Goal: Transaction & Acquisition: Purchase product/service

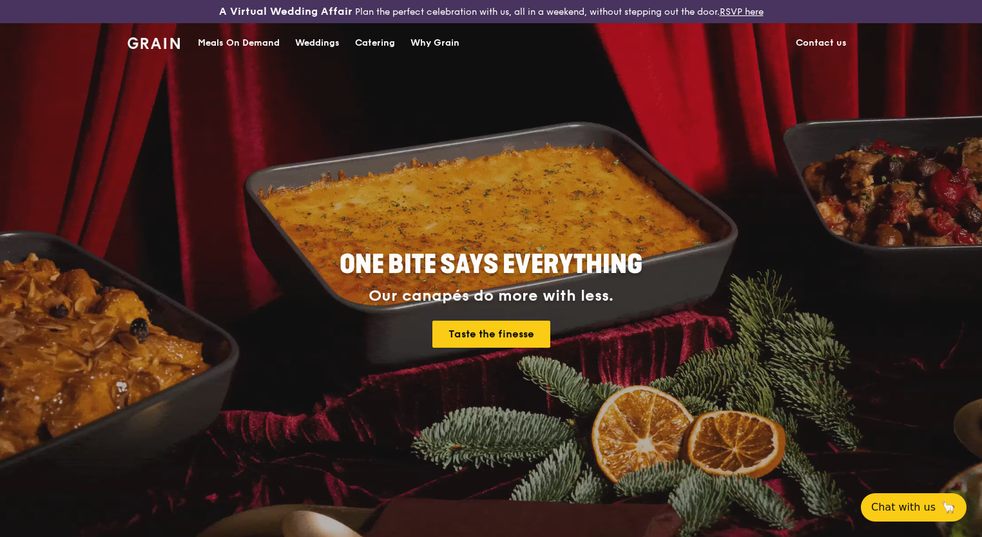
click at [258, 43] on div "Weddings by [PERSON_NAME] presents Plan the perfect celebration with us, all in…" at bounding box center [491, 268] width 982 height 537
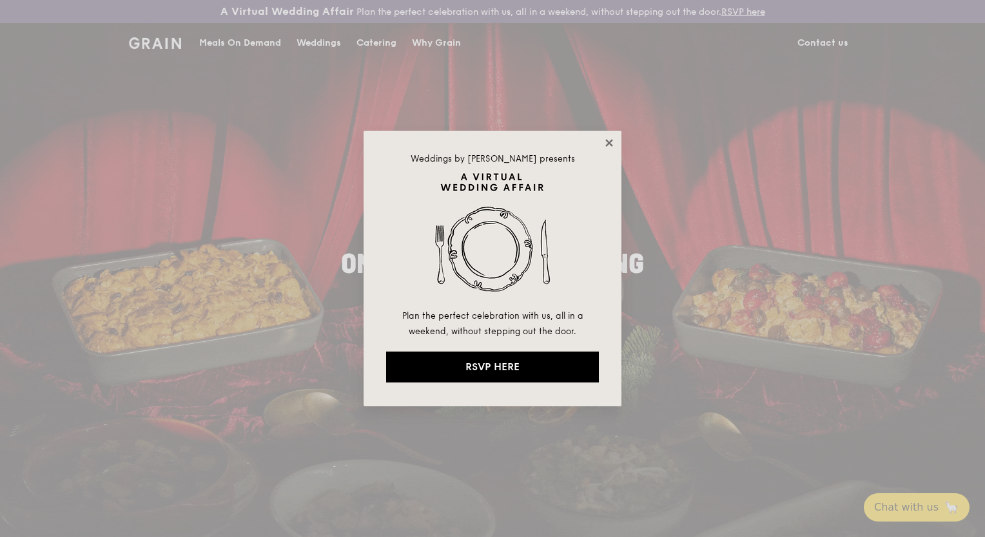
click at [610, 140] on icon at bounding box center [609, 143] width 12 height 12
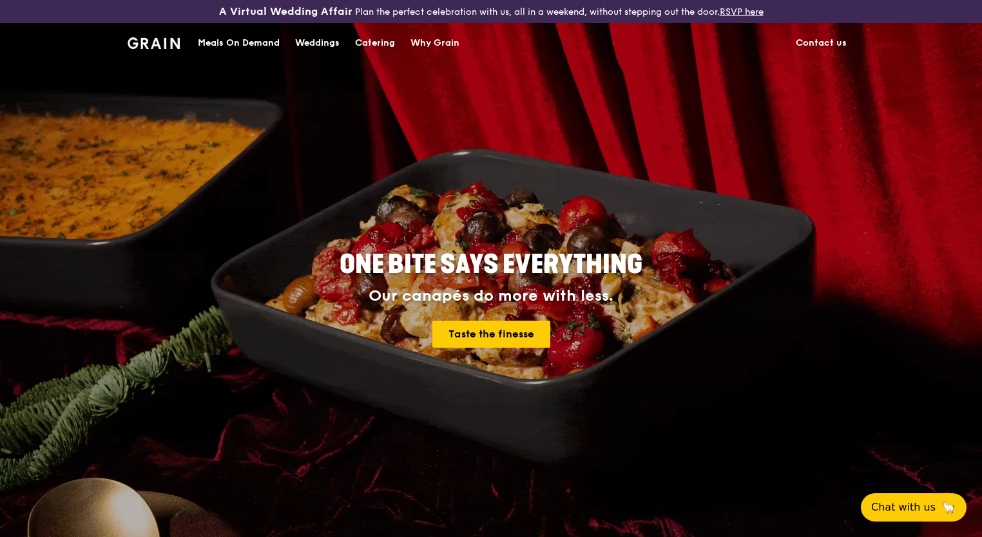
click at [257, 43] on div "Meals On Demand" at bounding box center [239, 43] width 82 height 39
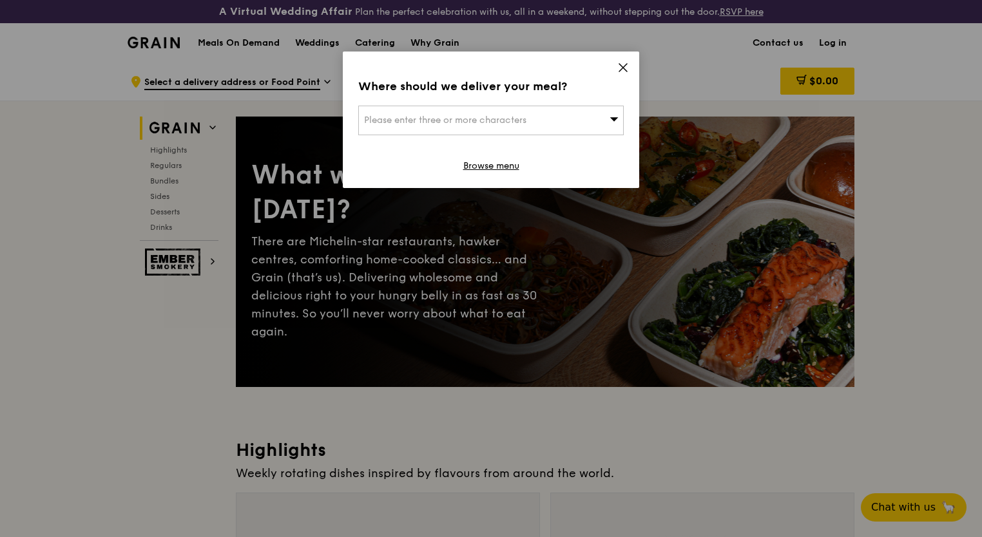
click at [534, 117] on div "Please enter three or more characters" at bounding box center [491, 121] width 266 height 30
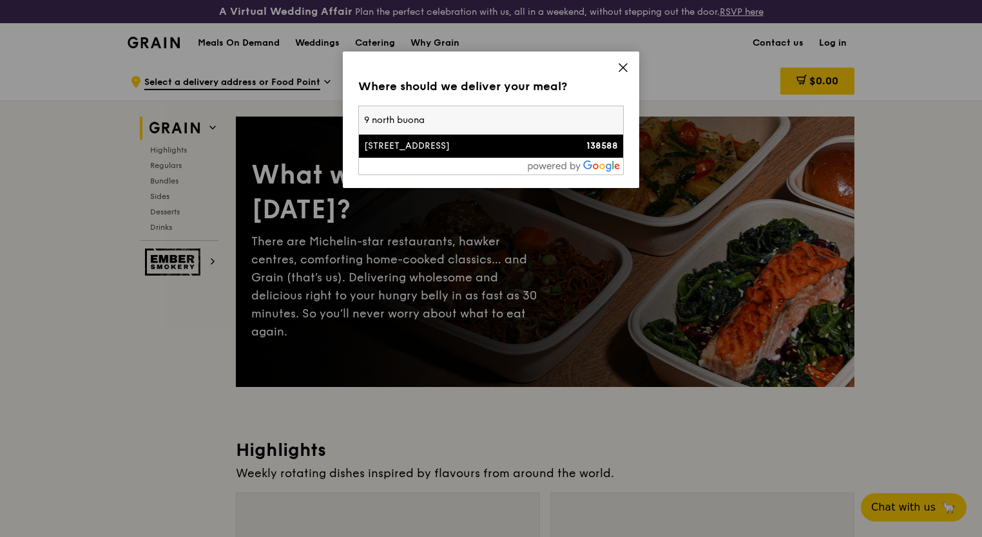
type input "9 north buona"
click at [514, 148] on div "[STREET_ADDRESS]" at bounding box center [459, 146] width 191 height 13
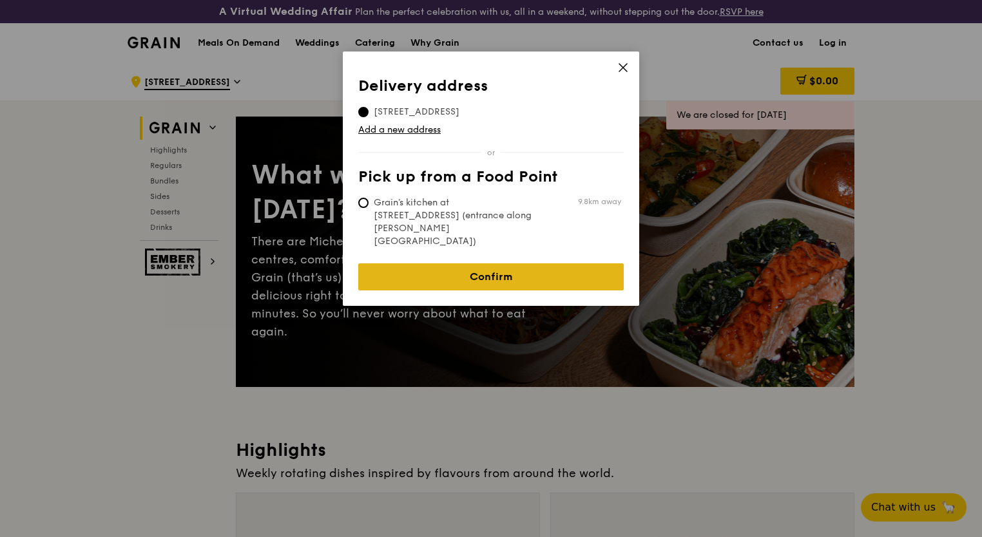
click at [499, 264] on link "Confirm" at bounding box center [491, 277] width 266 height 27
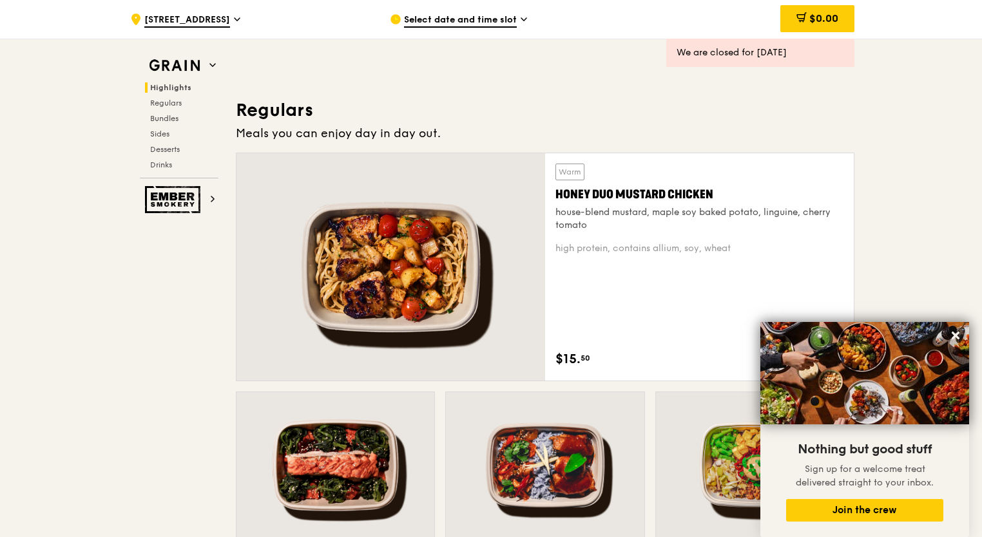
scroll to position [838, 0]
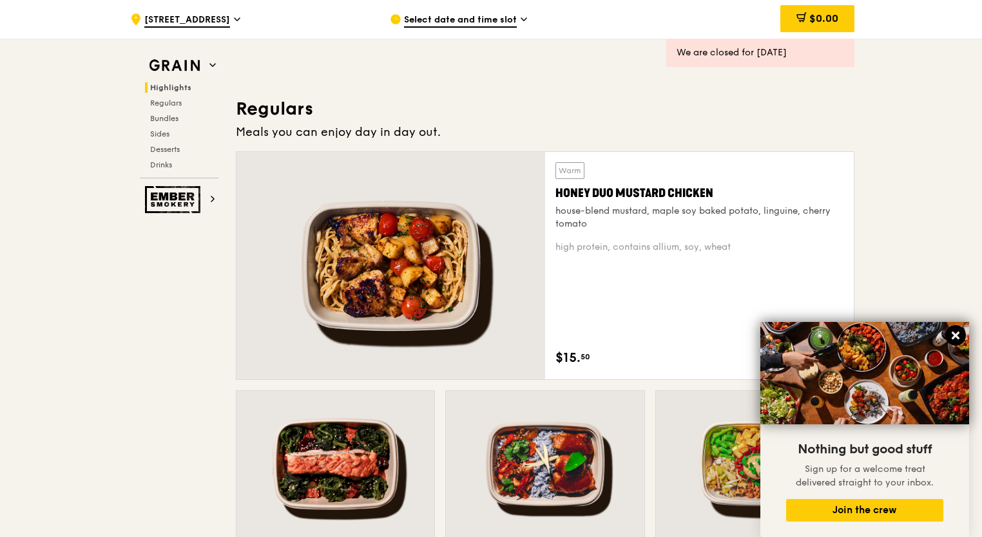
click at [953, 338] on icon at bounding box center [956, 336] width 8 height 8
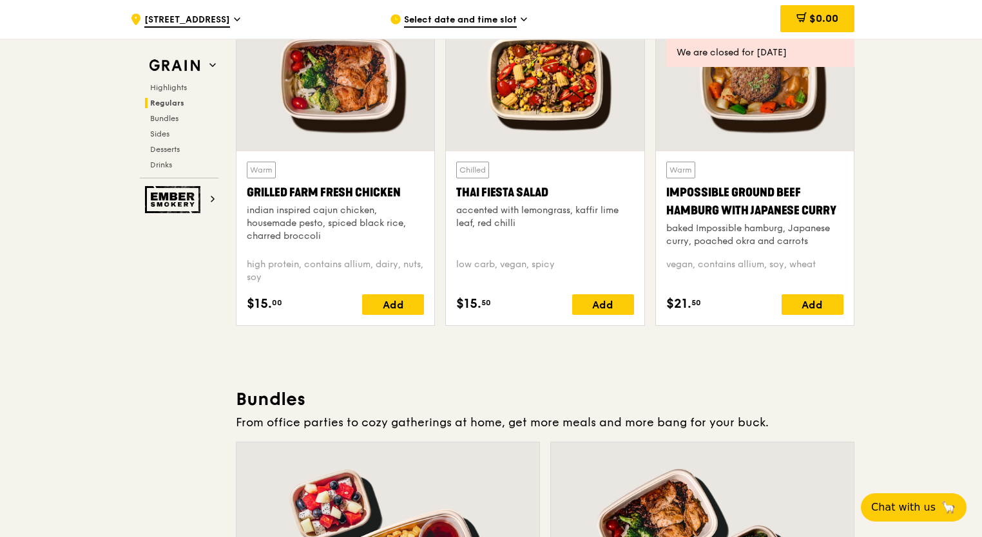
scroll to position [1569, 0]
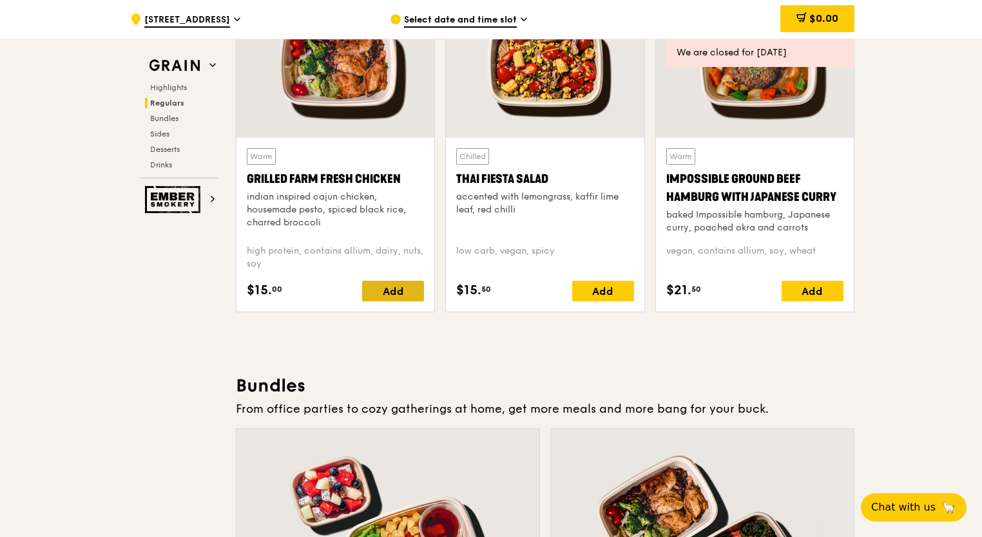
click at [393, 298] on div "Add" at bounding box center [393, 291] width 62 height 21
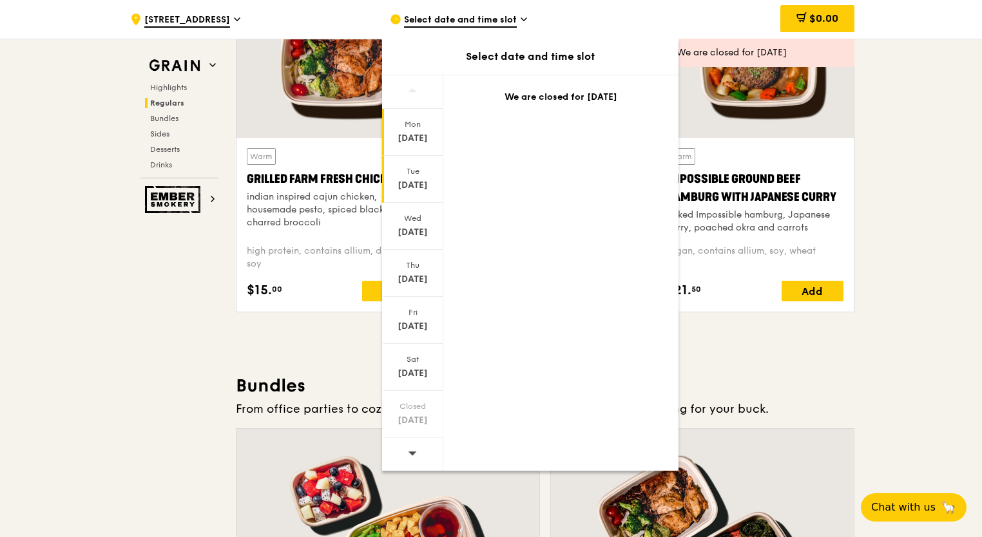
click at [414, 186] on div "[DATE]" at bounding box center [412, 185] width 57 height 13
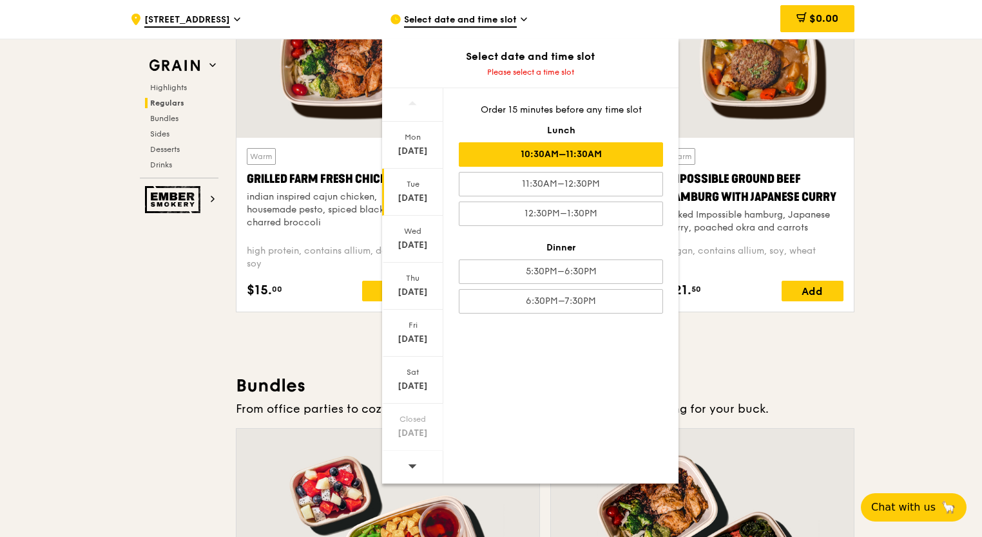
click at [536, 158] on div "10:30AM–11:30AM" at bounding box center [561, 154] width 204 height 24
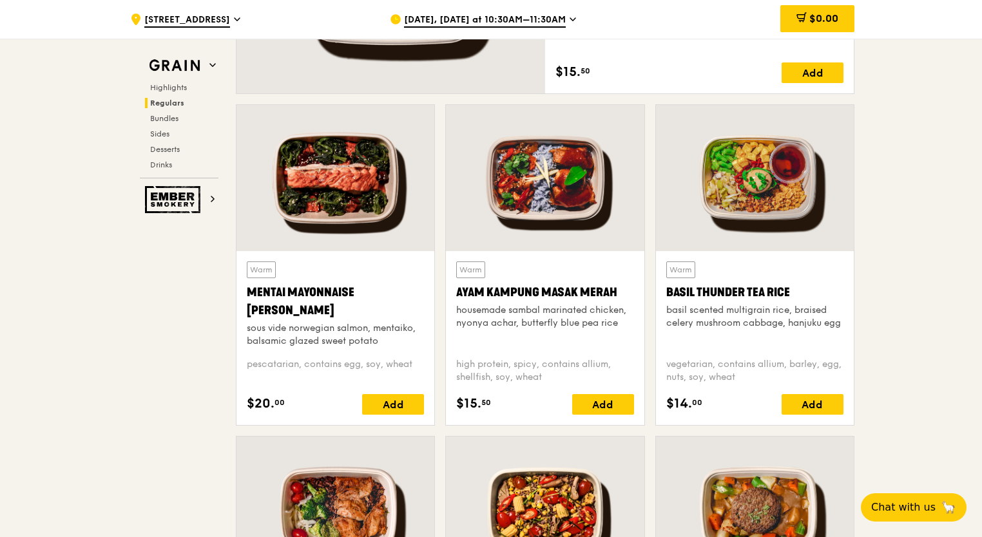
scroll to position [1147, 0]
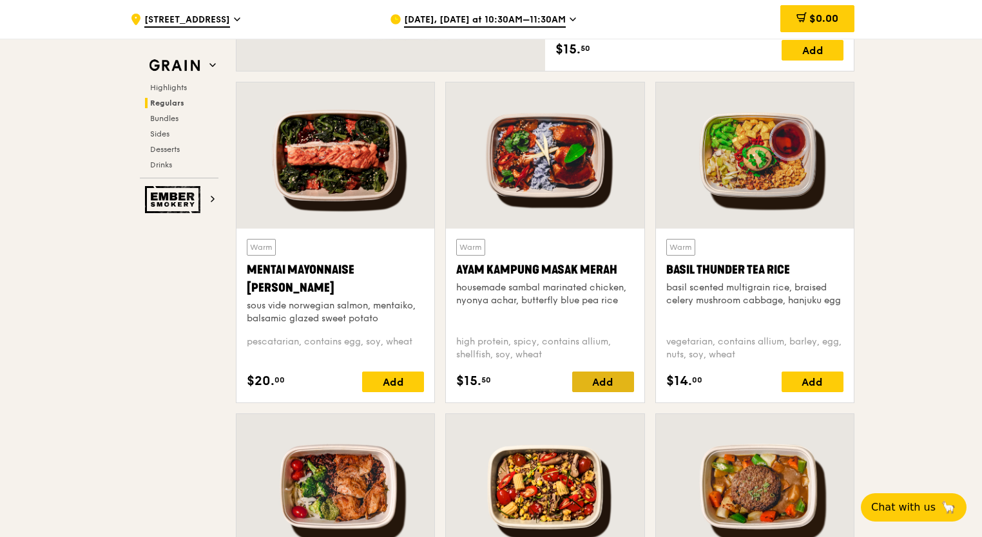
click at [599, 382] on div "Add" at bounding box center [603, 382] width 62 height 21
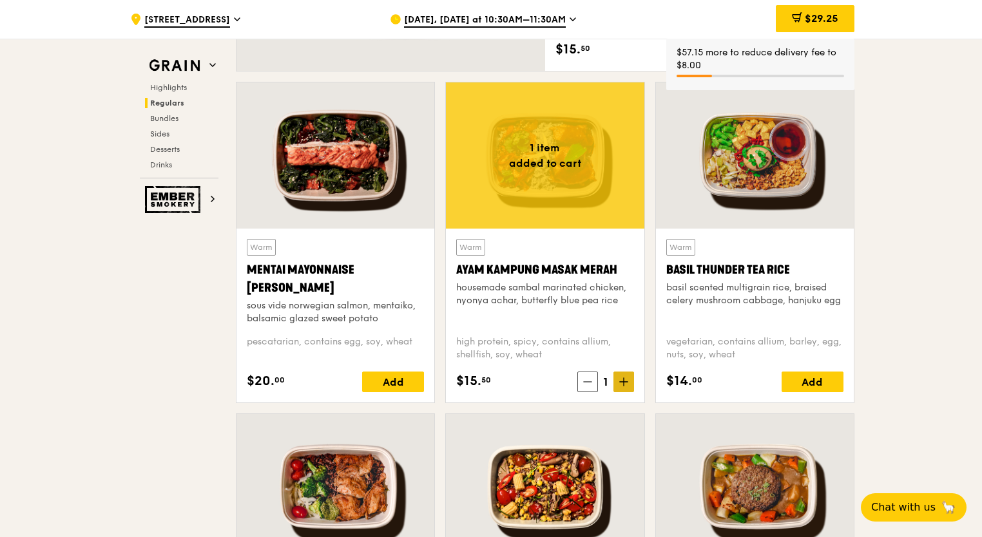
click at [626, 382] on icon at bounding box center [624, 382] width 8 height 0
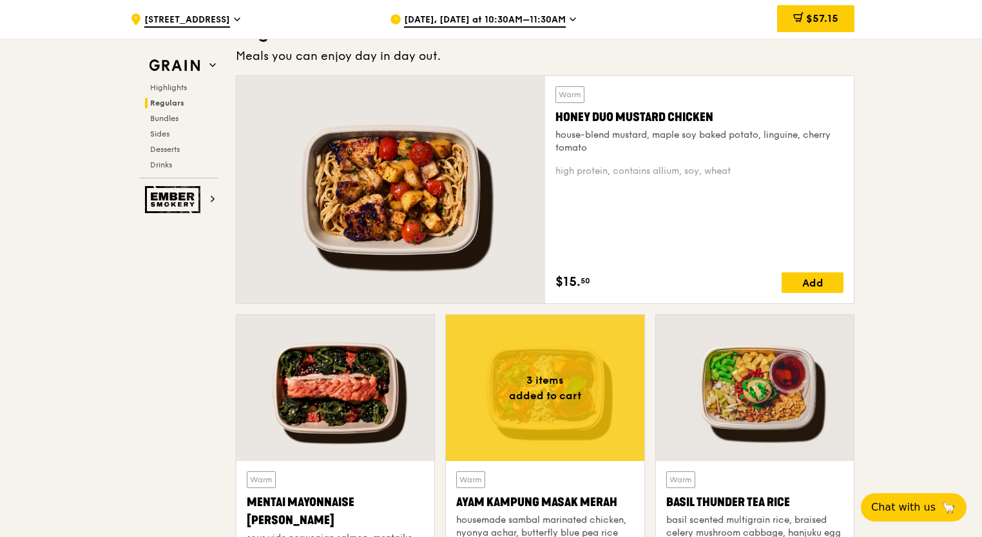
scroll to position [907, 0]
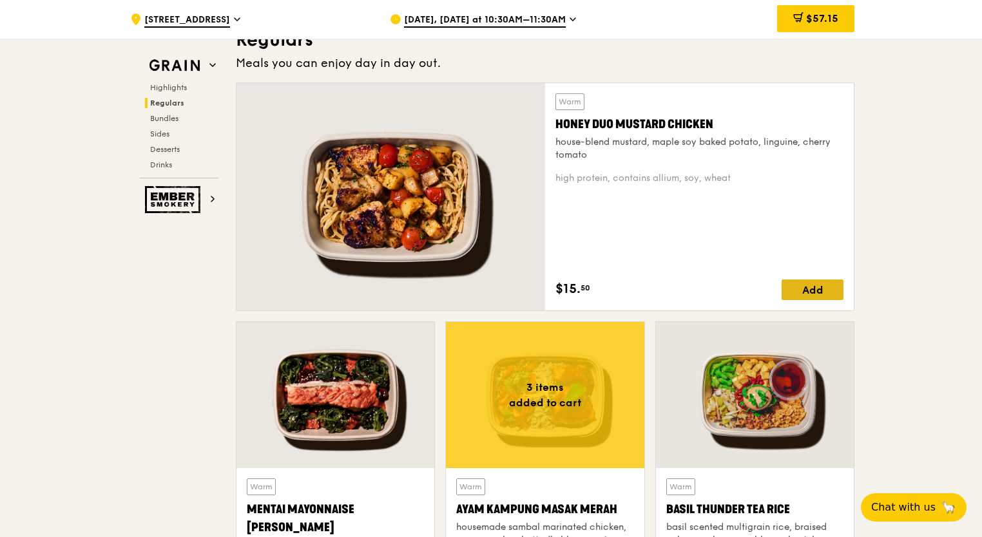
click at [804, 284] on div "Add" at bounding box center [813, 290] width 62 height 21
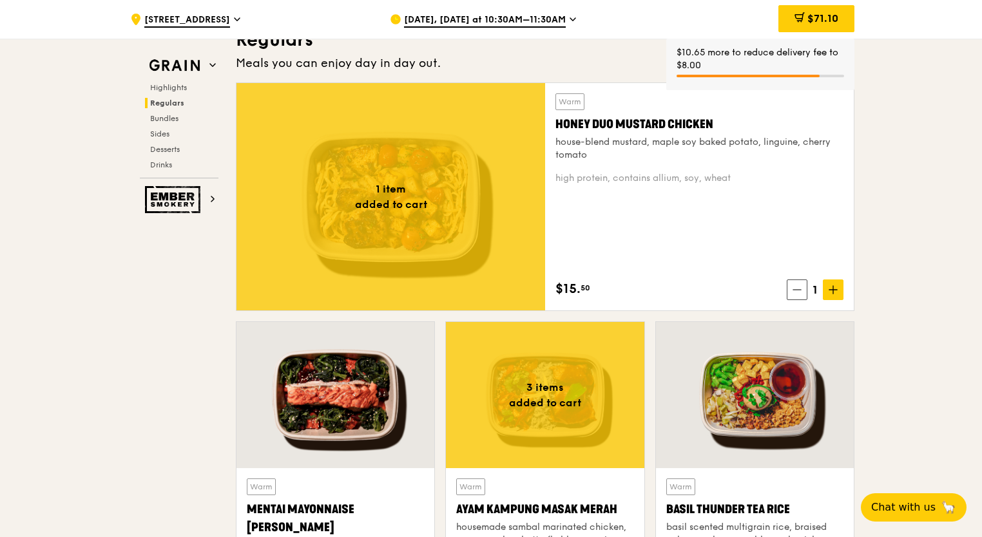
click at [837, 289] on icon at bounding box center [833, 290] width 9 height 9
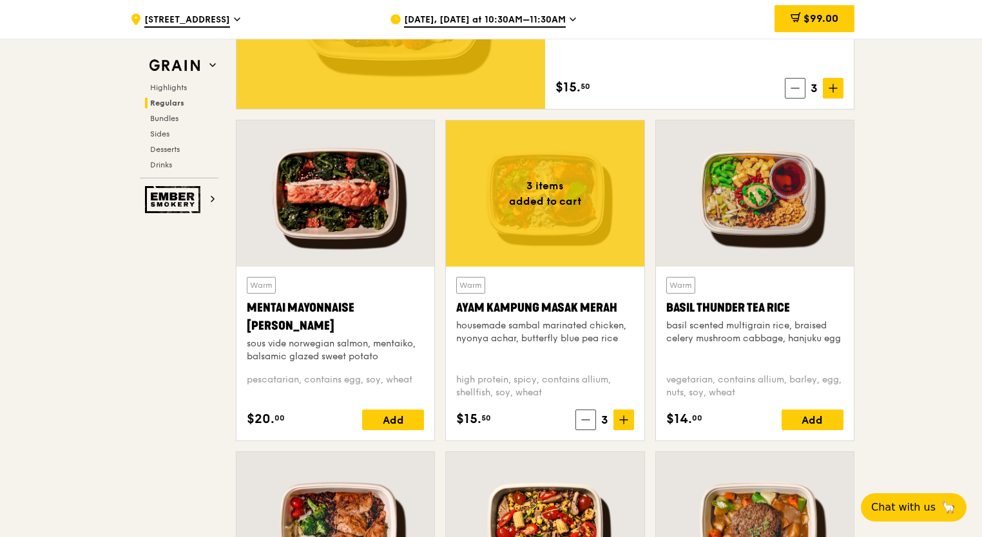
scroll to position [1114, 0]
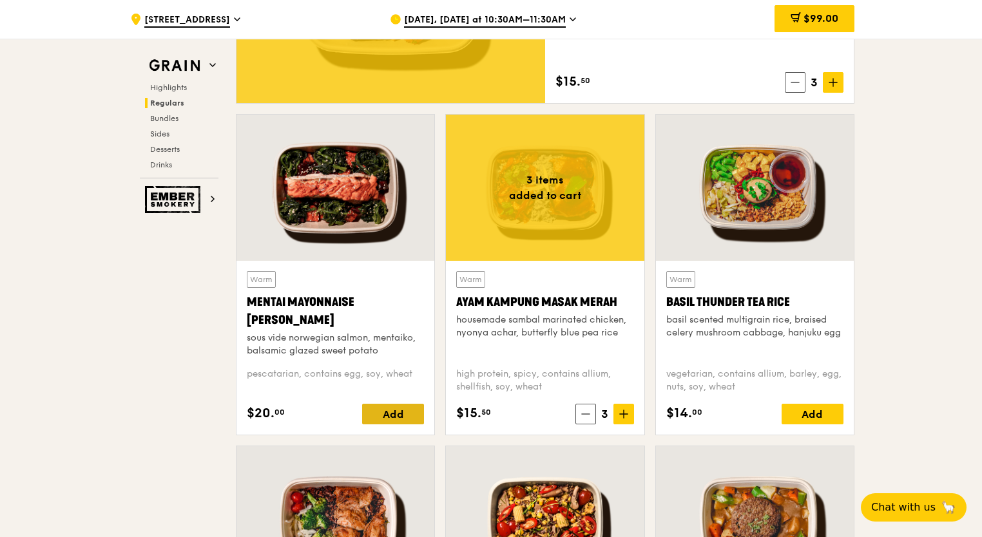
click at [400, 416] on div "Add" at bounding box center [393, 414] width 62 height 21
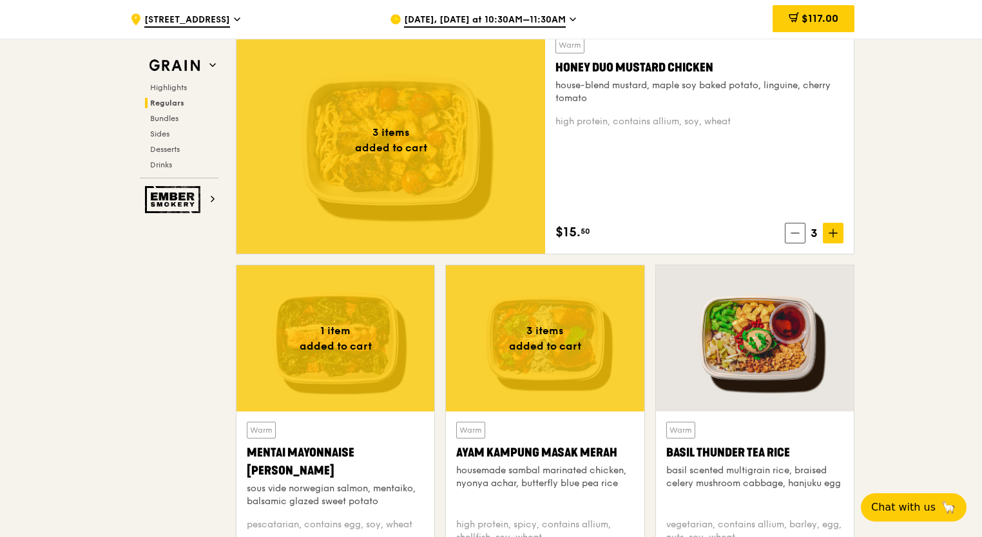
scroll to position [965, 0]
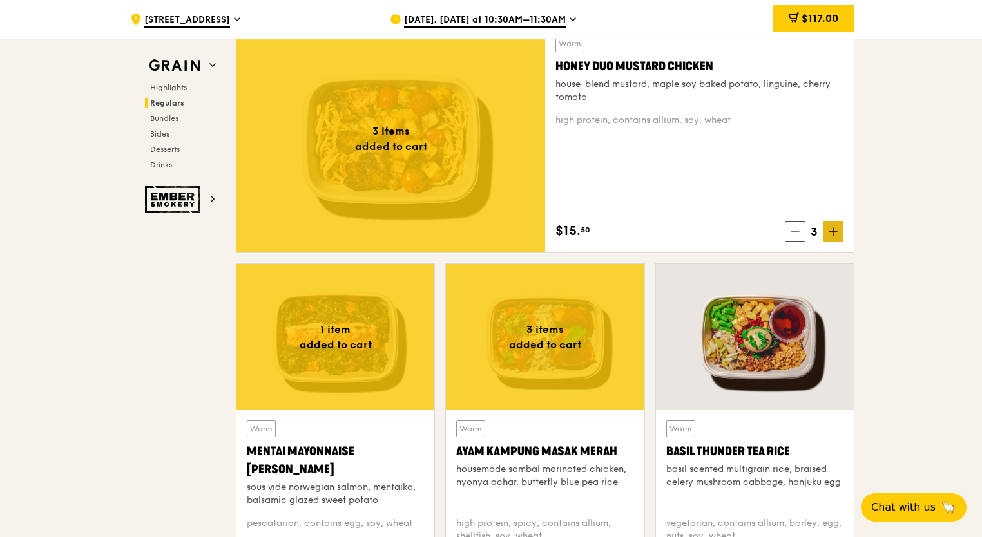
click at [836, 233] on icon at bounding box center [833, 231] width 9 height 9
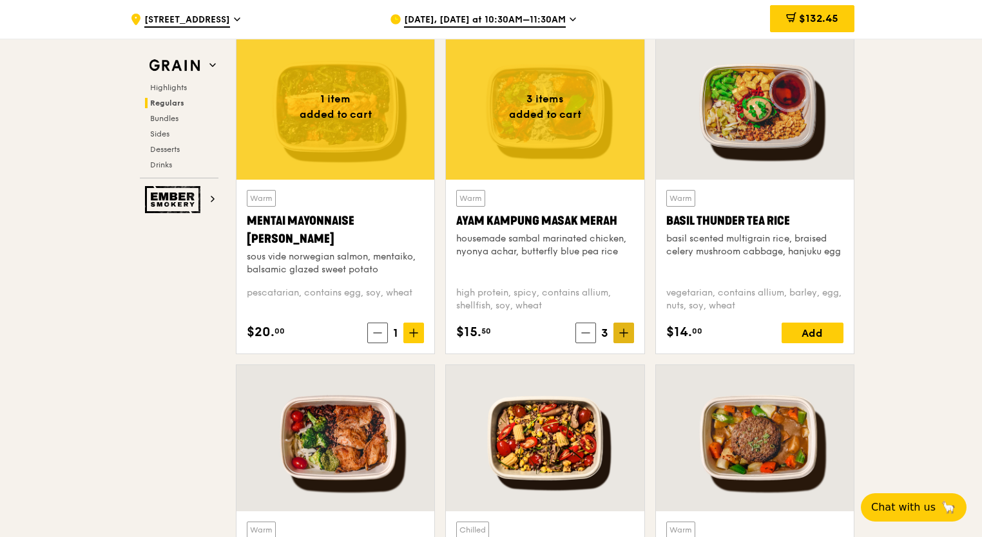
click at [623, 329] on icon at bounding box center [623, 333] width 9 height 9
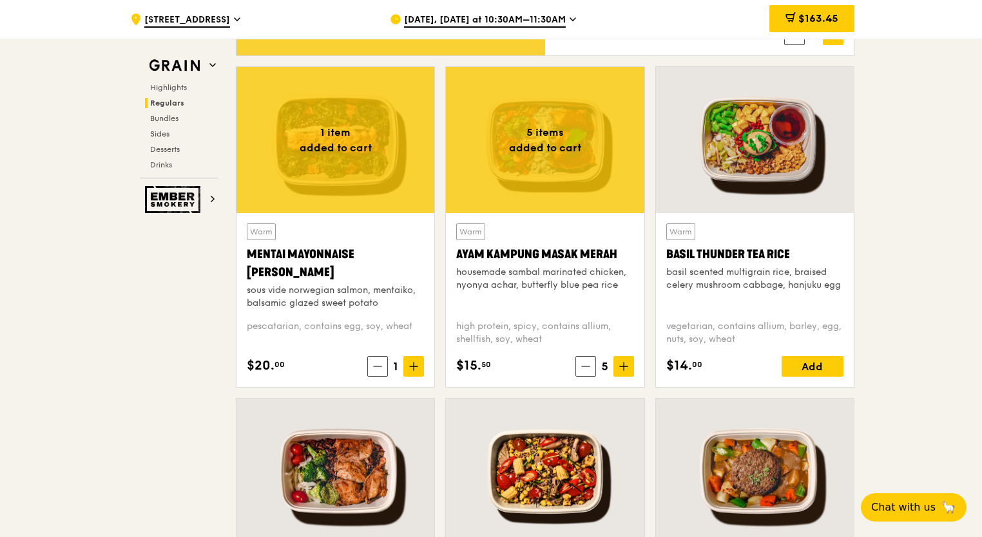
scroll to position [1160, 0]
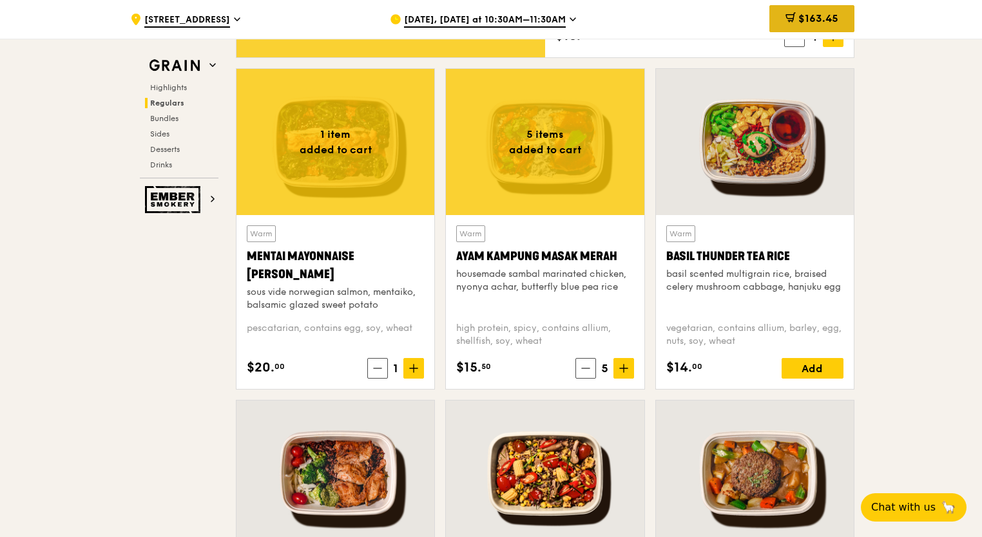
click at [813, 14] on span "$163.45" at bounding box center [818, 18] width 40 height 12
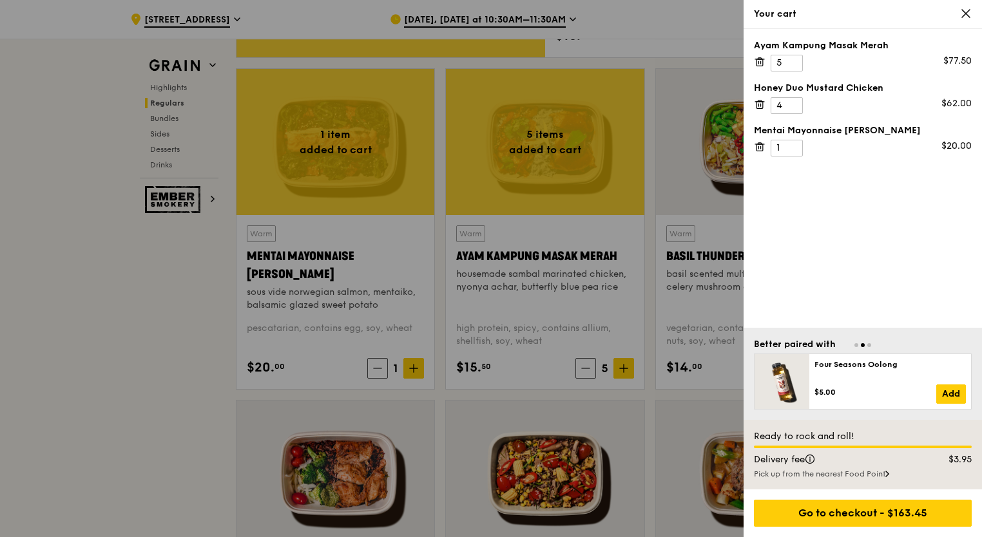
click at [760, 146] on icon at bounding box center [760, 147] width 12 height 12
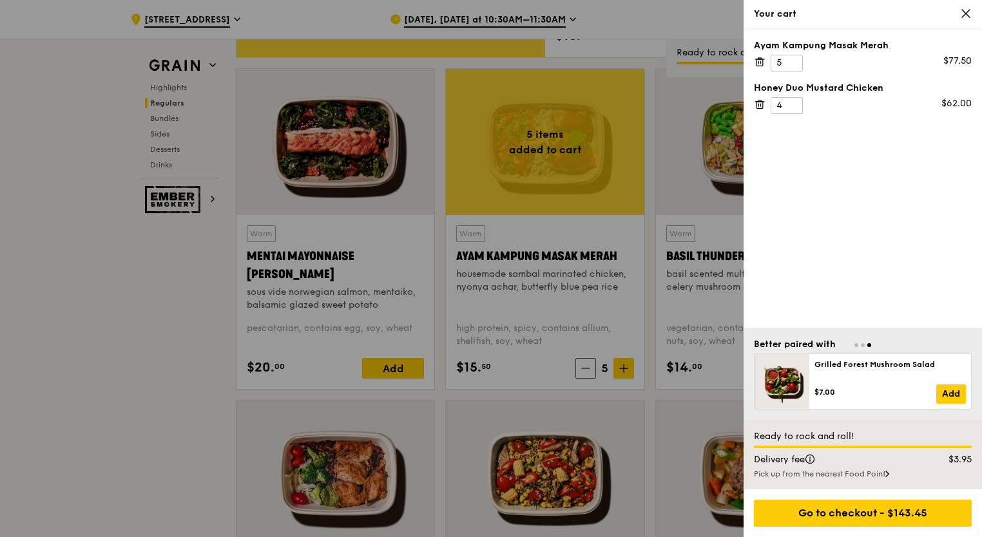
click at [964, 11] on icon at bounding box center [966, 14] width 8 height 8
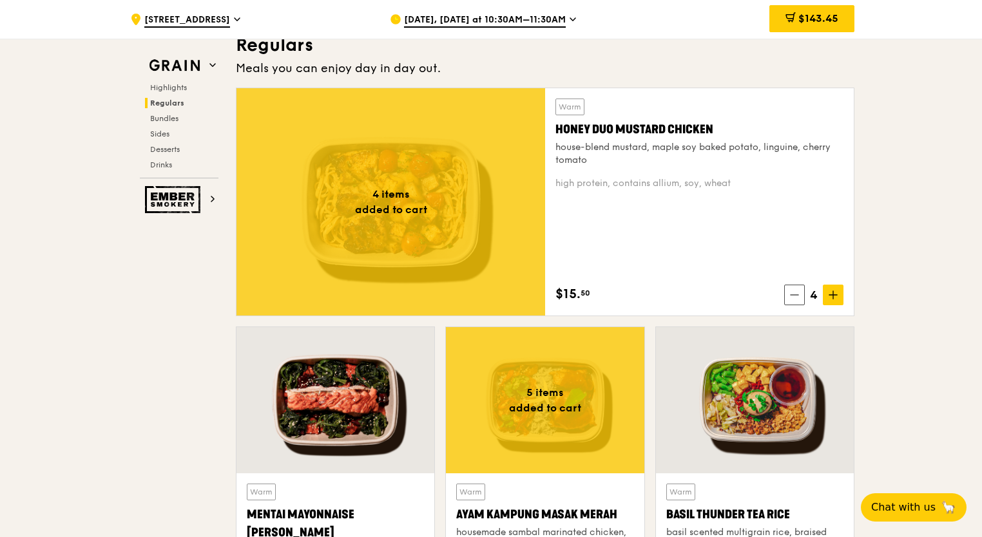
scroll to position [902, 0]
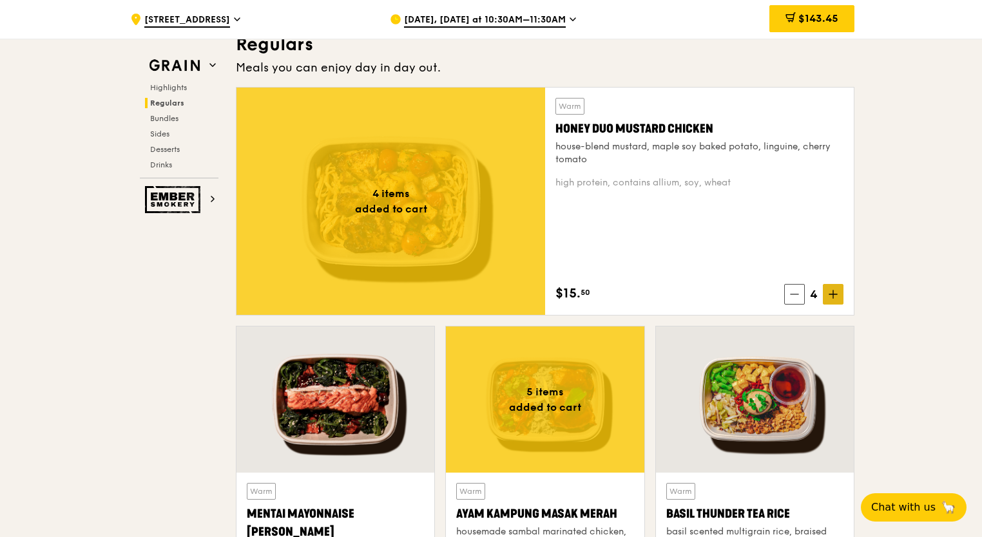
click at [826, 291] on span at bounding box center [833, 294] width 21 height 21
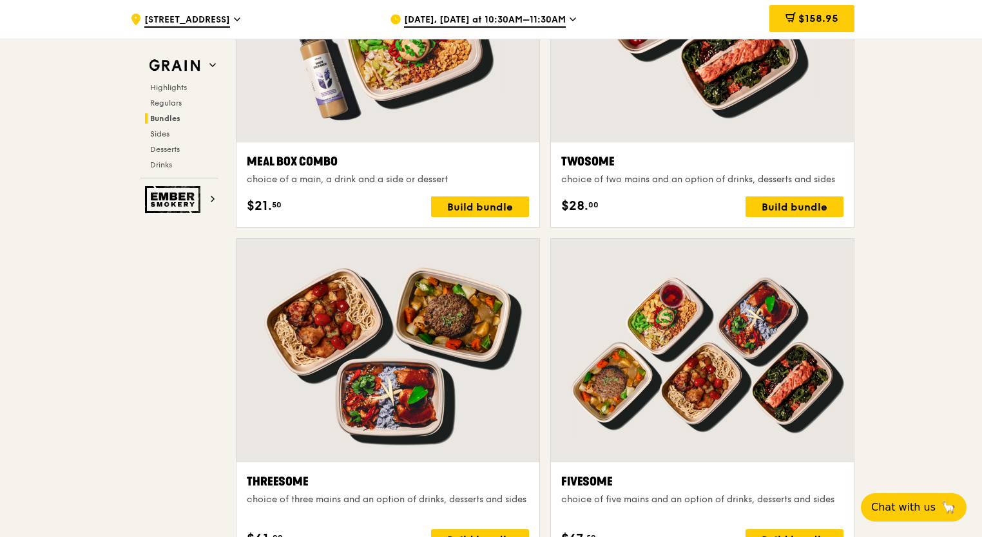
scroll to position [2076, 0]
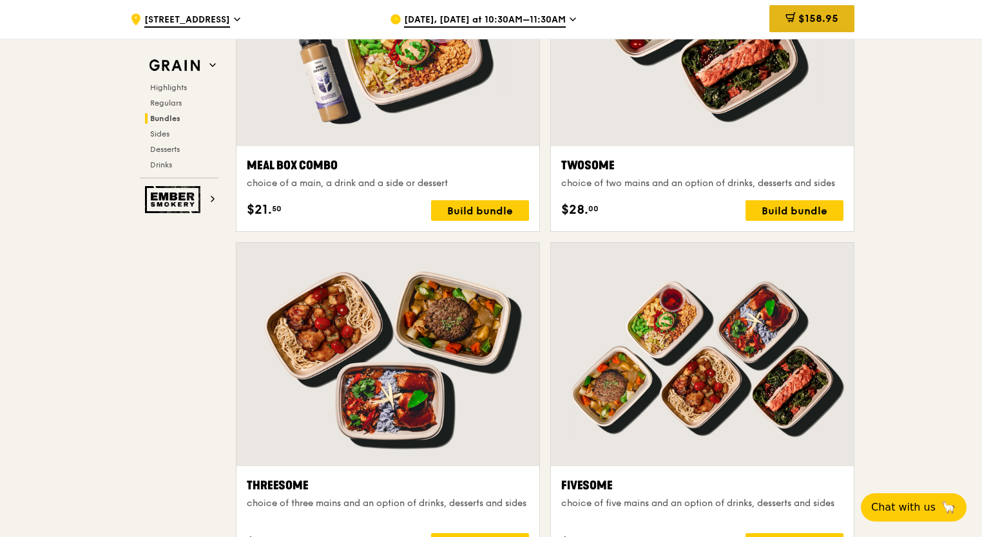
click at [820, 17] on span "$158.95" at bounding box center [818, 18] width 40 height 12
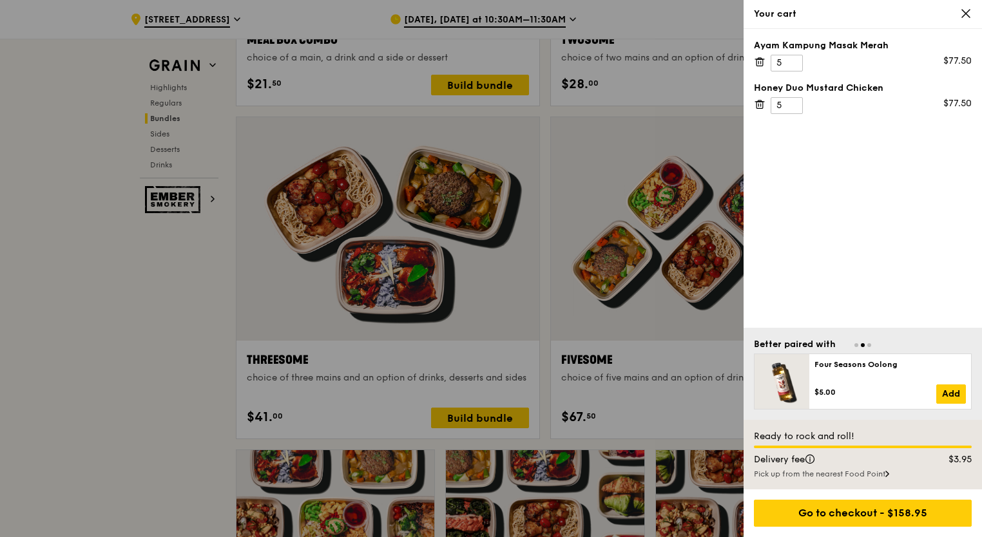
scroll to position [2202, 0]
click at [797, 517] on div "Go to checkout - $158.95" at bounding box center [863, 513] width 218 height 27
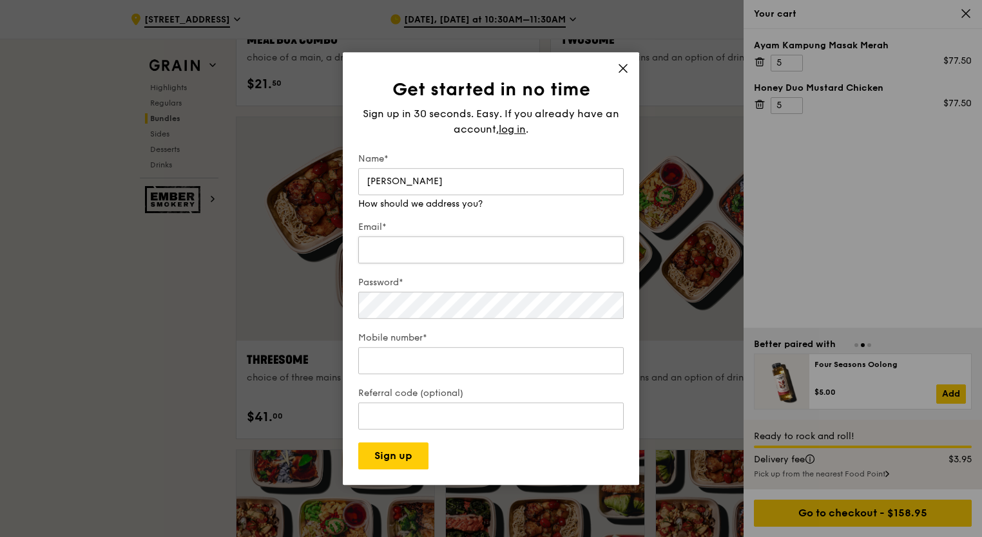
type input "[PERSON_NAME]"
click at [541, 253] on div "Email* We will send your receipt to this email" at bounding box center [491, 237] width 266 height 58
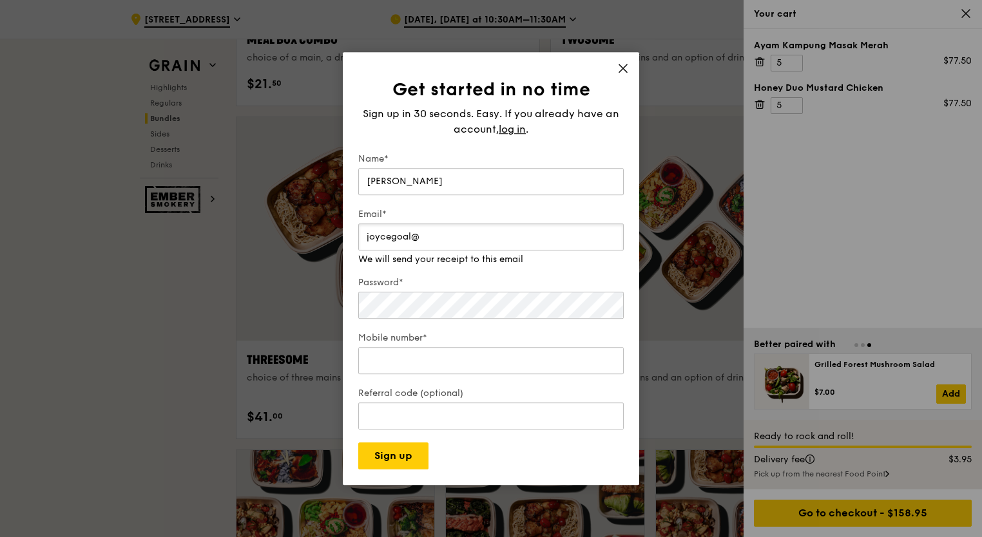
type input "[EMAIL_ADDRESS][DOMAIN_NAME]"
type input "98328274"
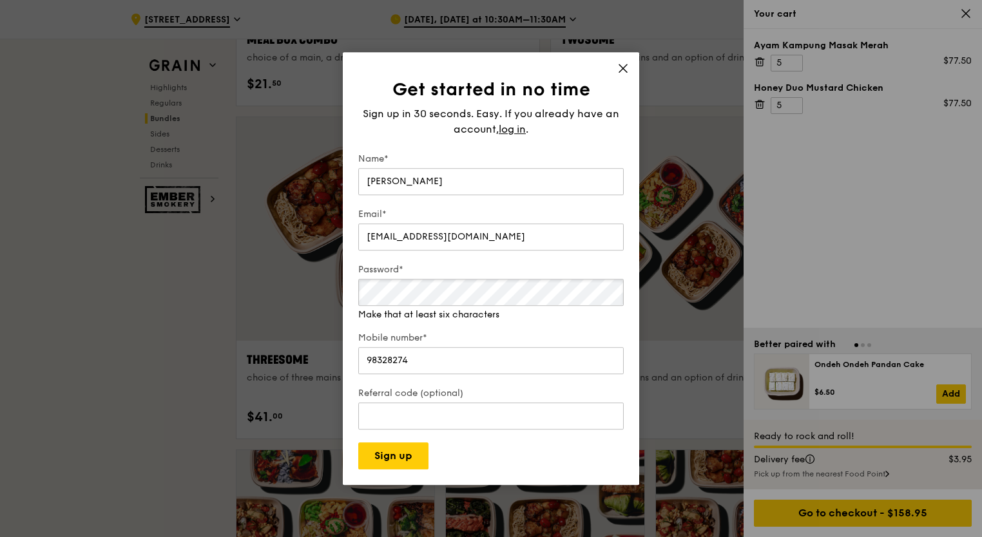
click at [469, 311] on div "Password* Make that at least six characters" at bounding box center [491, 293] width 266 height 58
click at [408, 454] on button "Sign up" at bounding box center [393, 456] width 70 height 27
